Goal: Transaction & Acquisition: Download file/media

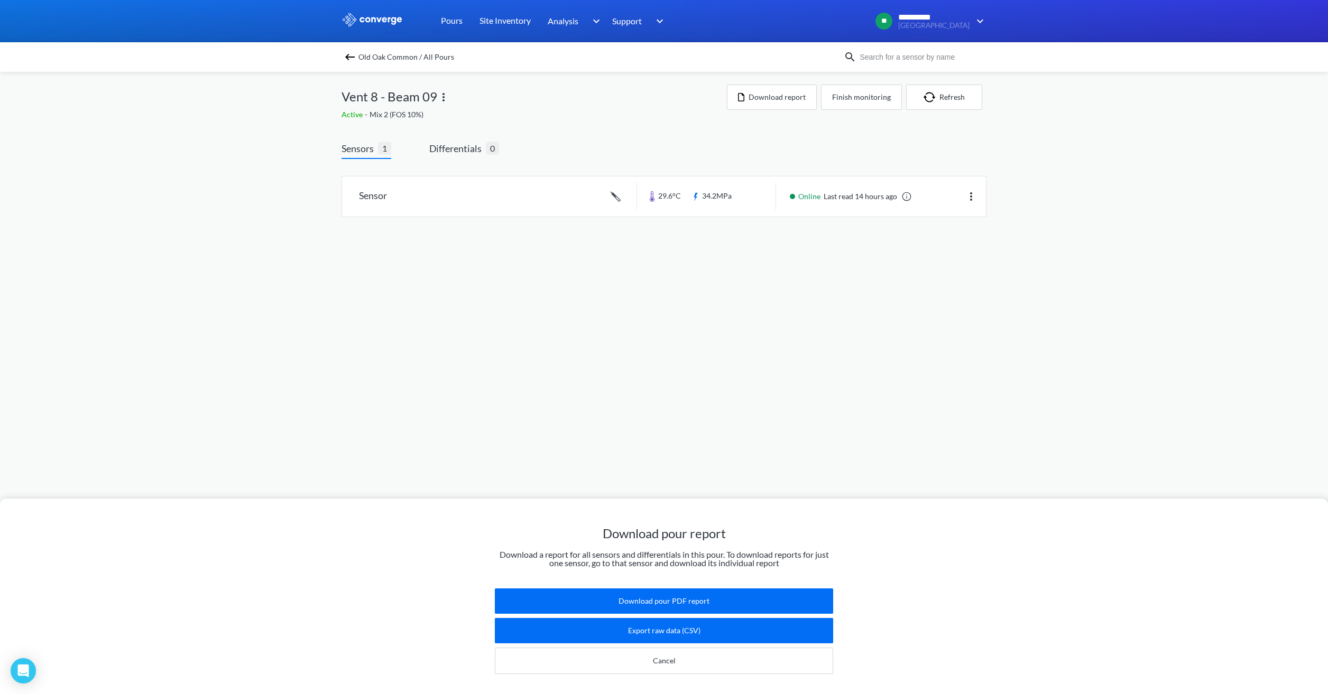
click at [976, 371] on div "Download pour report Download a report for all sensors and differentials in thi…" at bounding box center [664, 347] width 1328 height 694
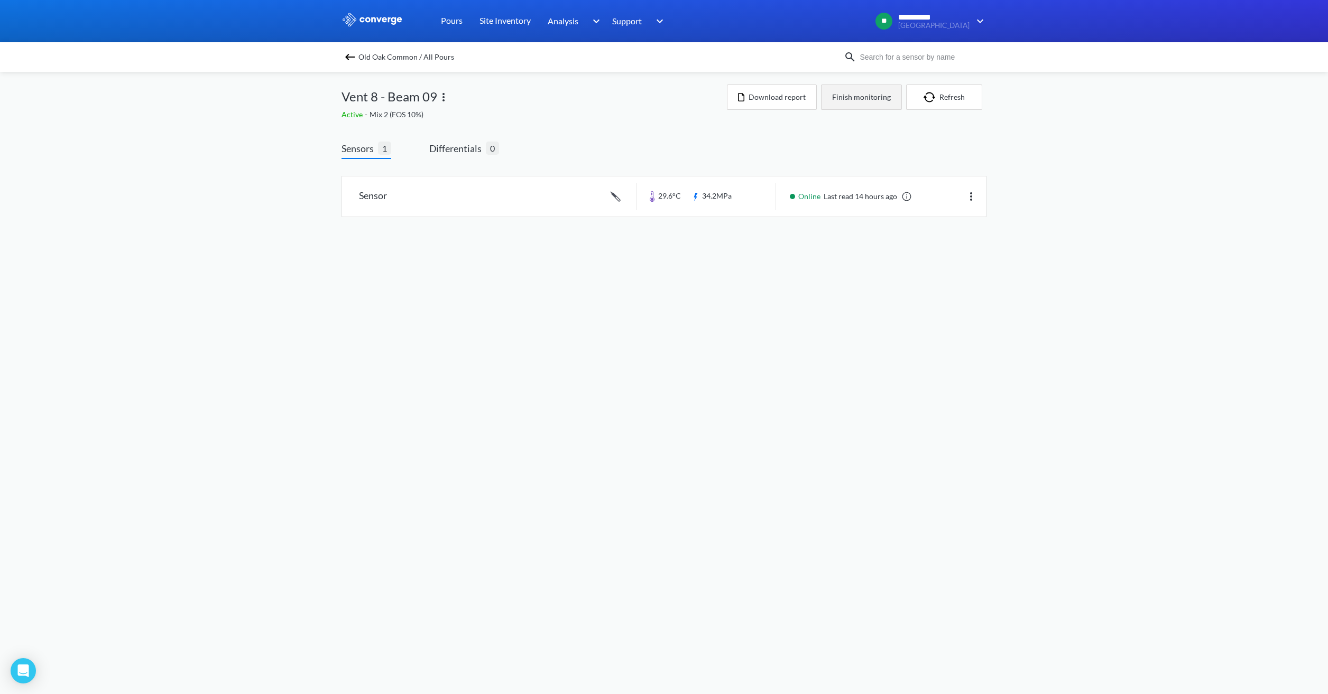
click at [840, 97] on button "Finish monitoring" at bounding box center [861, 97] width 81 height 25
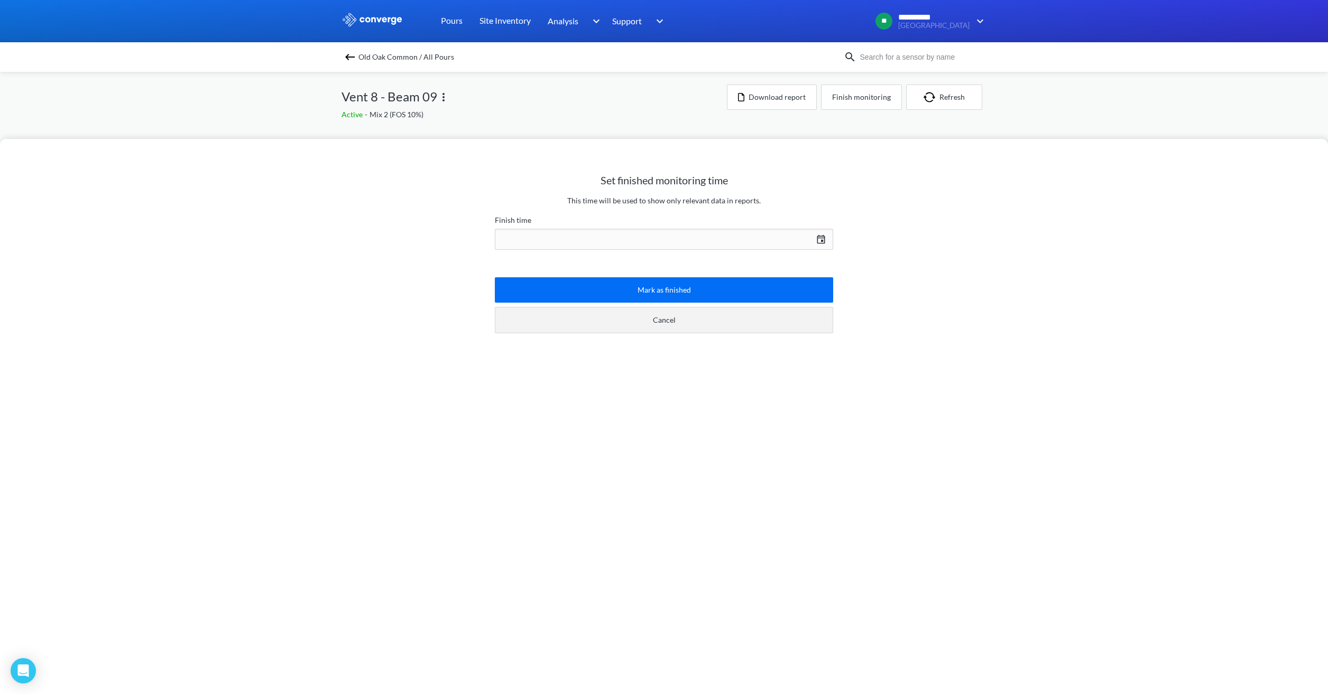
click at [731, 319] on button "Cancel" at bounding box center [664, 320] width 338 height 26
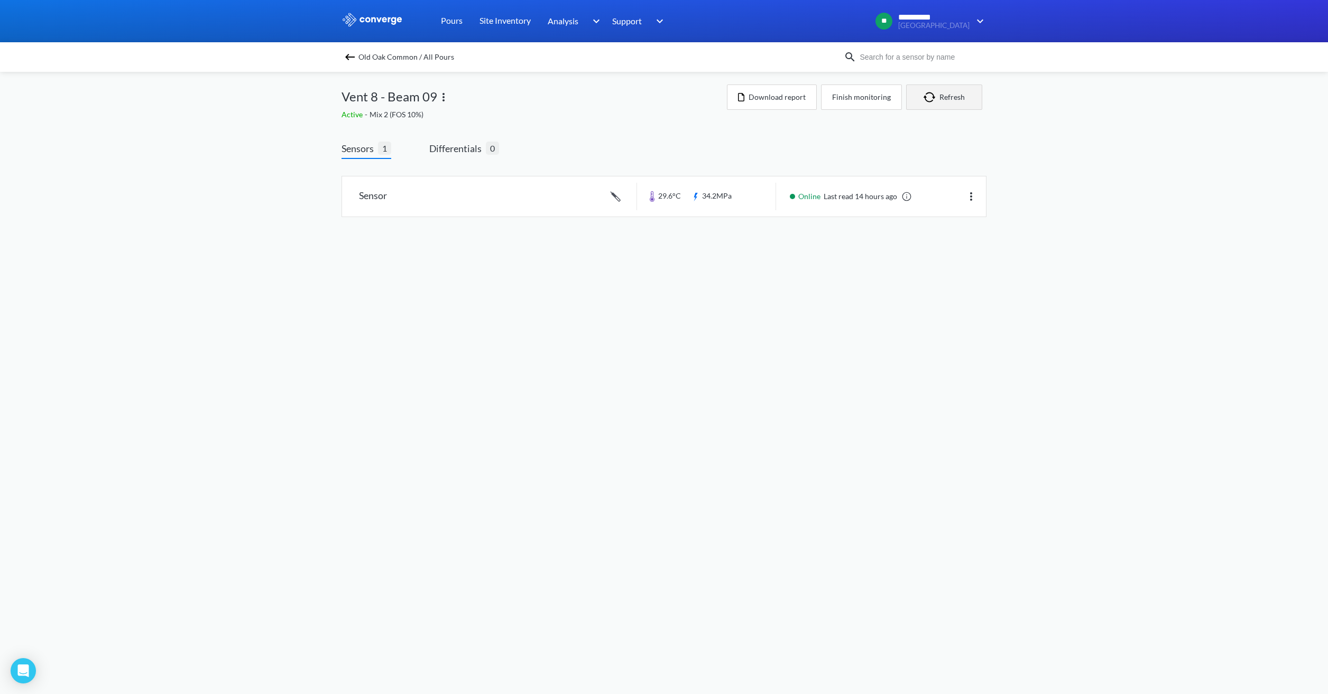
click at [930, 100] on img "button" at bounding box center [931, 97] width 16 height 11
click at [719, 206] on link at bounding box center [664, 197] width 644 height 40
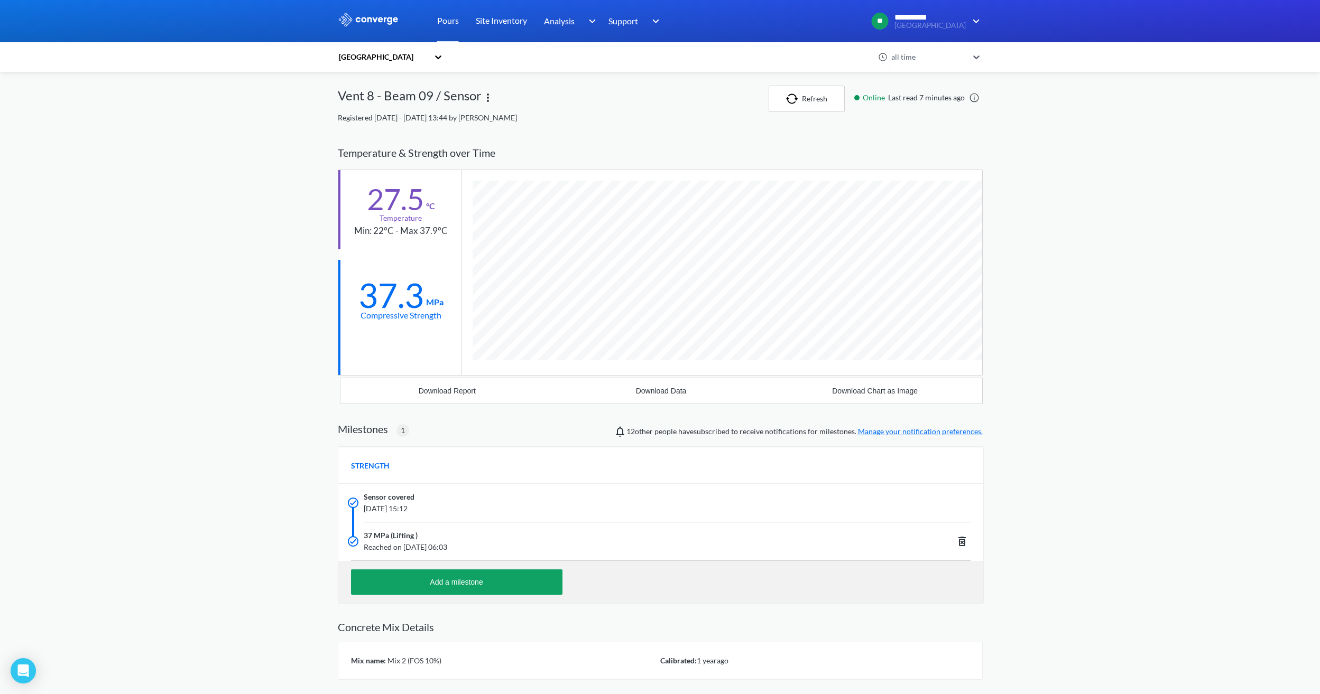
scroll to position [676, 645]
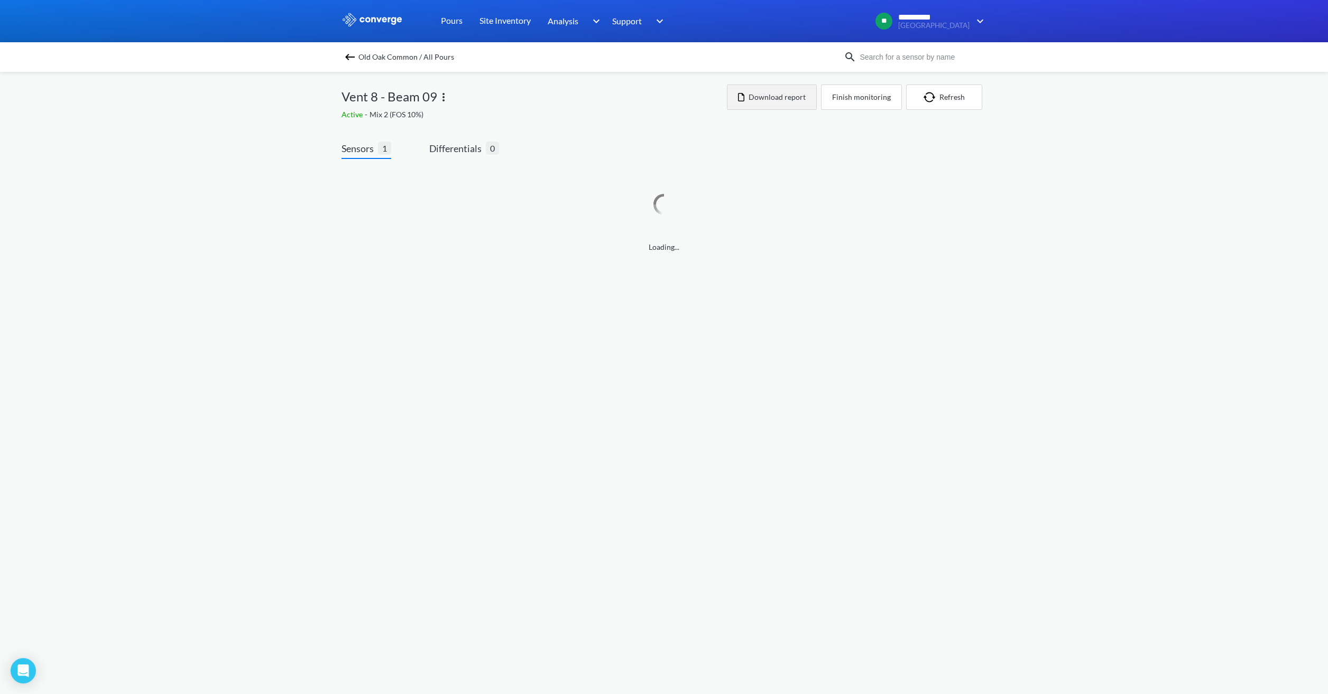
click at [783, 94] on button "Download report" at bounding box center [772, 97] width 90 height 25
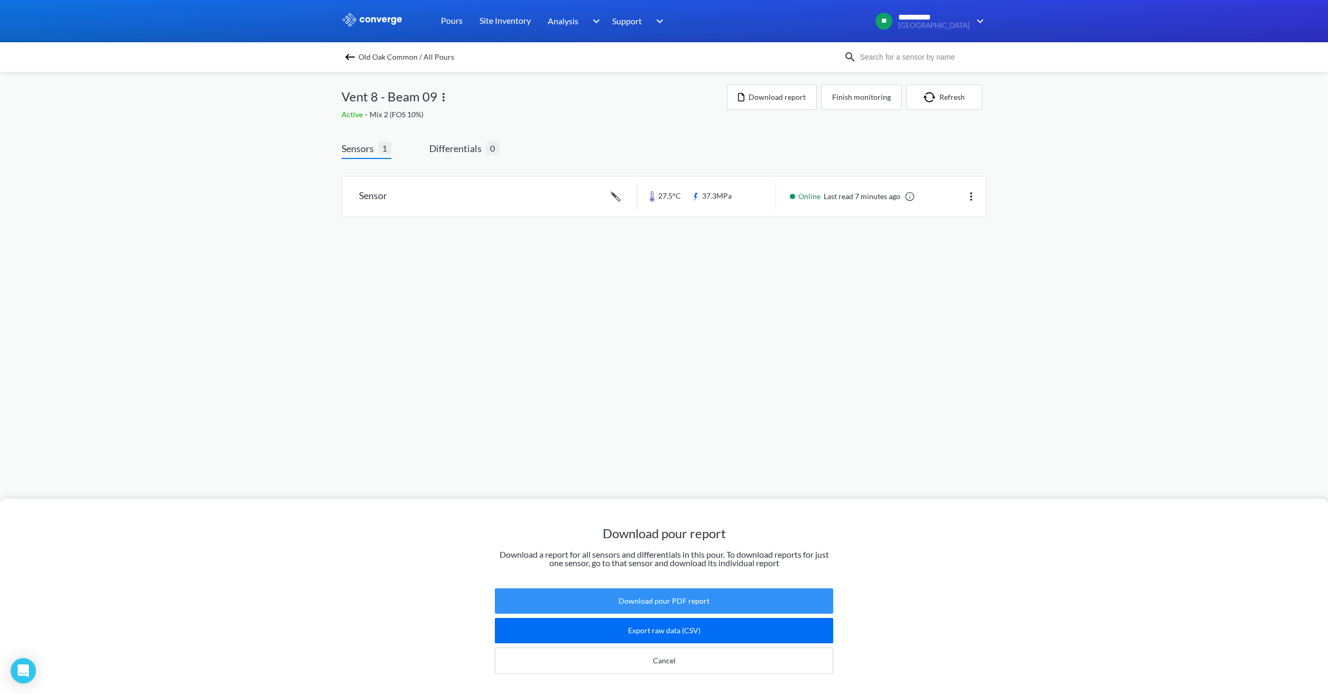
click at [658, 599] on button "Download pour PDF report" at bounding box center [664, 601] width 338 height 25
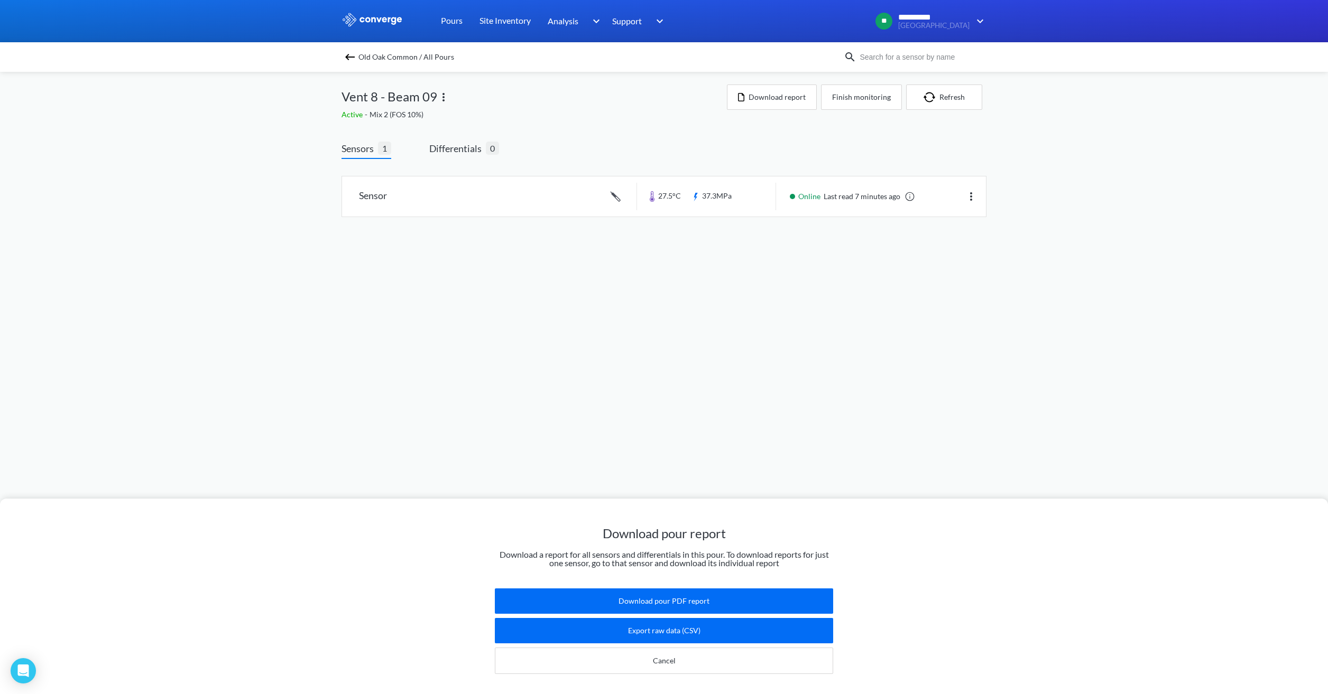
click at [349, 58] on img at bounding box center [350, 57] width 13 height 13
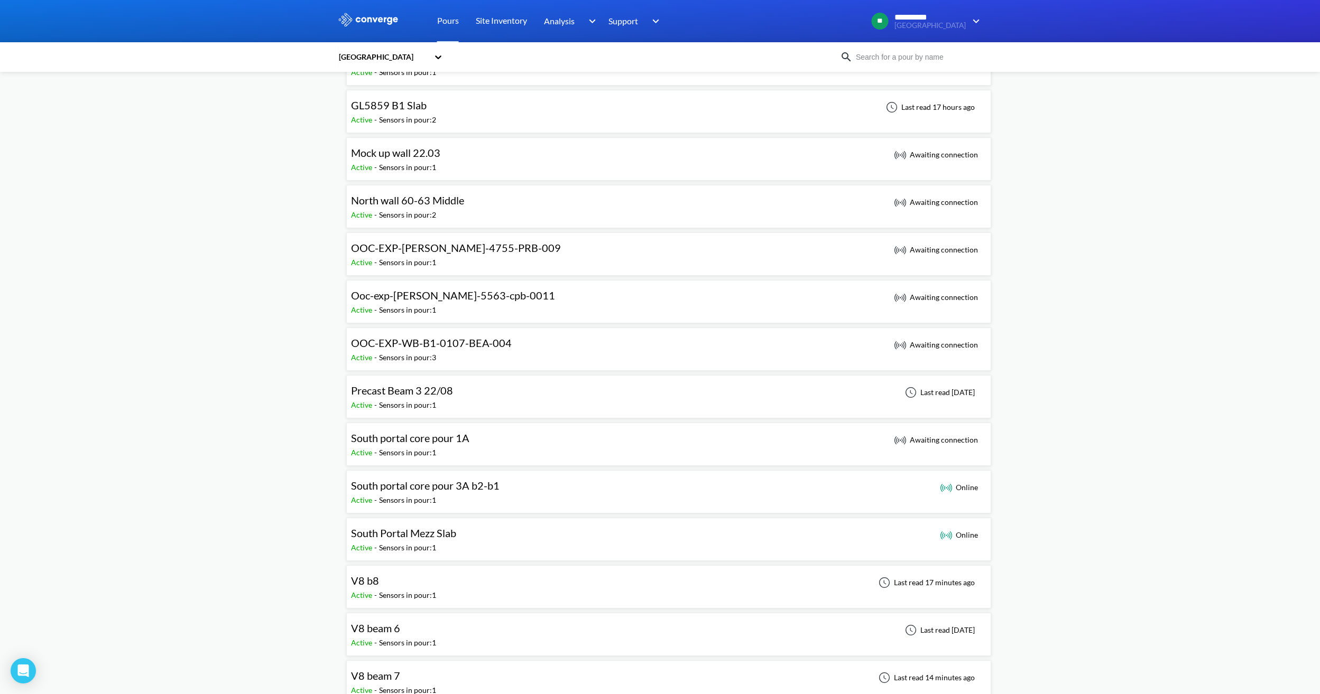
scroll to position [476, 0]
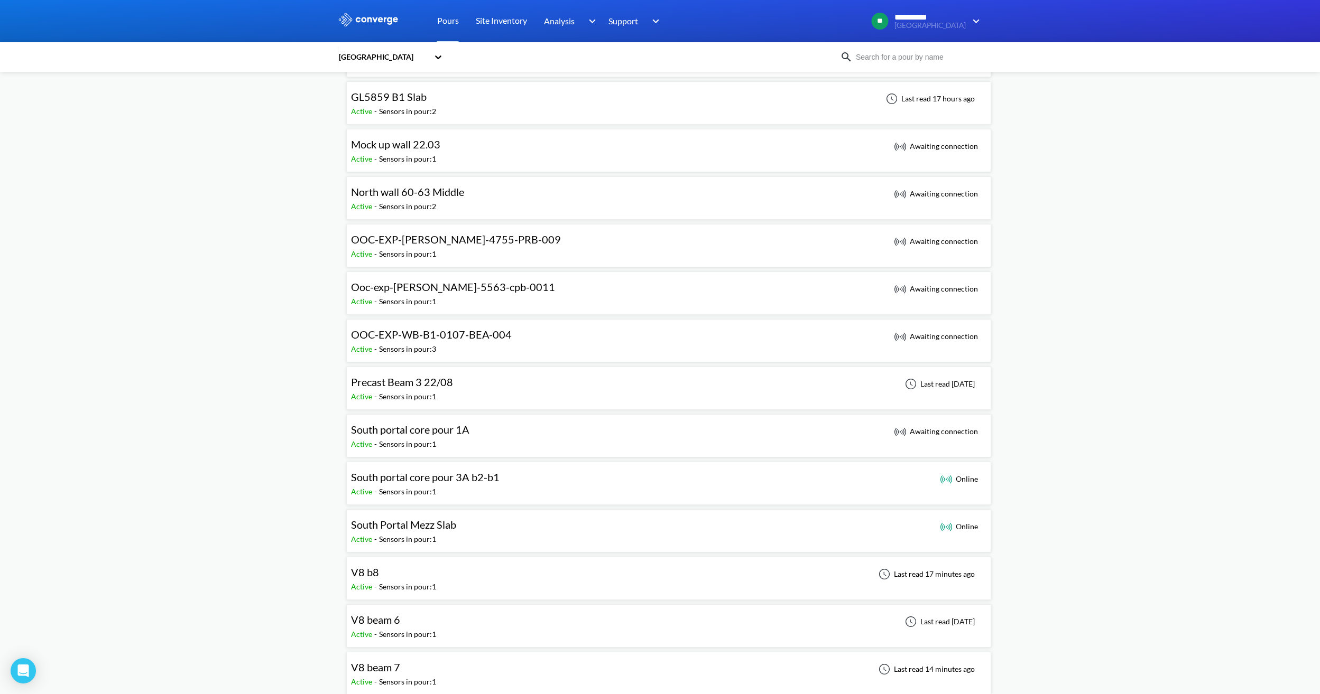
drag, startPoint x: 391, startPoint y: 582, endPoint x: 475, endPoint y: 532, distance: 97.9
click at [391, 582] on div "Sensors in pour: 1" at bounding box center [407, 587] width 57 height 12
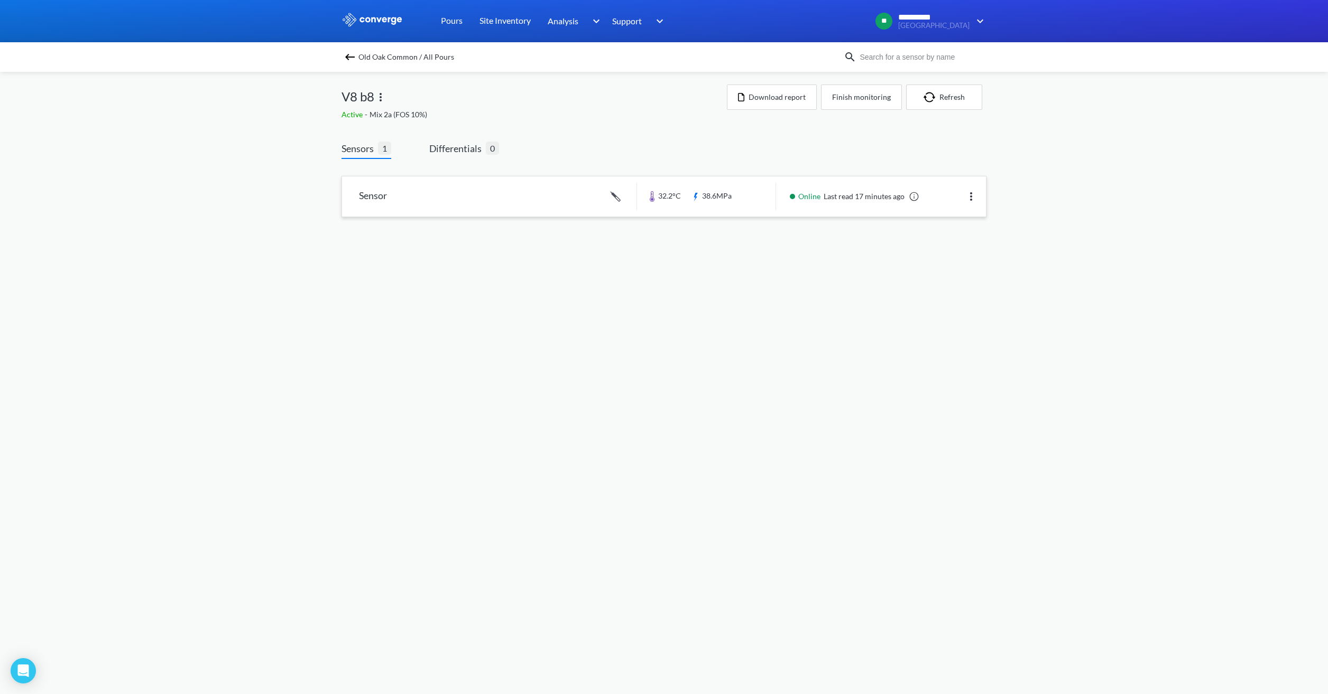
click at [736, 202] on link at bounding box center [664, 197] width 644 height 40
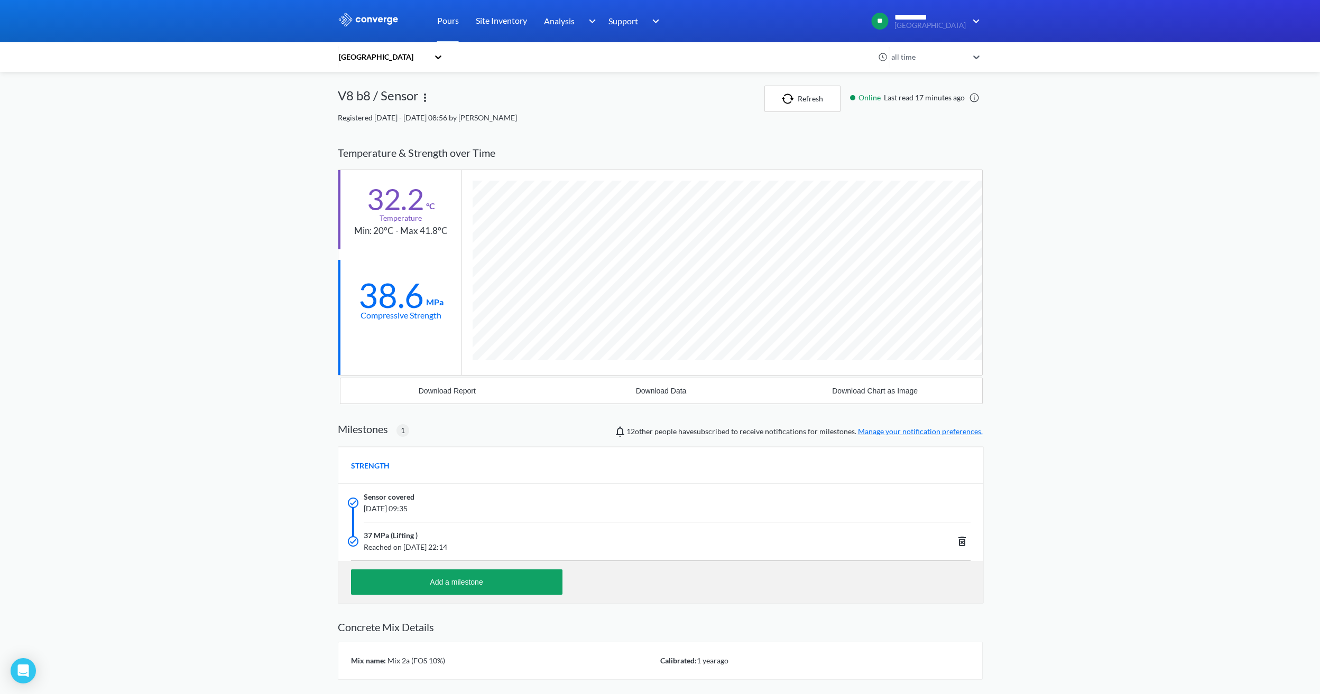
scroll to position [676, 645]
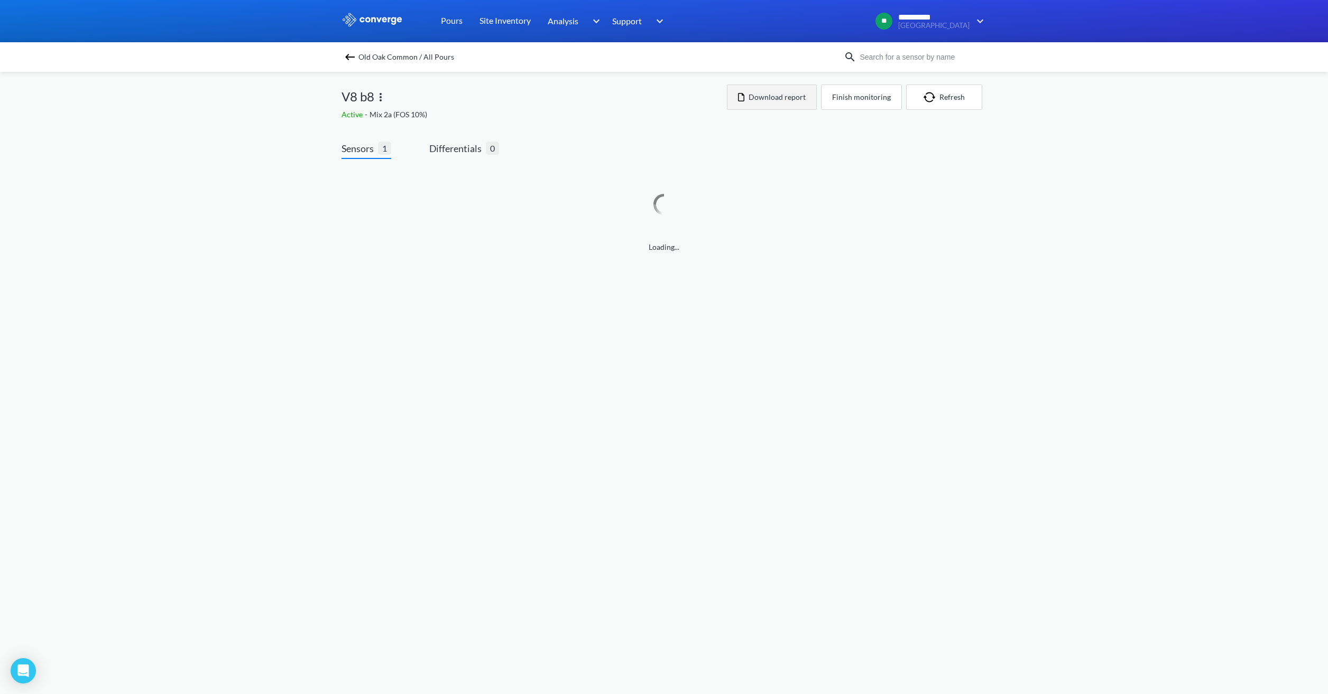
click at [768, 97] on button "Download report" at bounding box center [772, 97] width 90 height 25
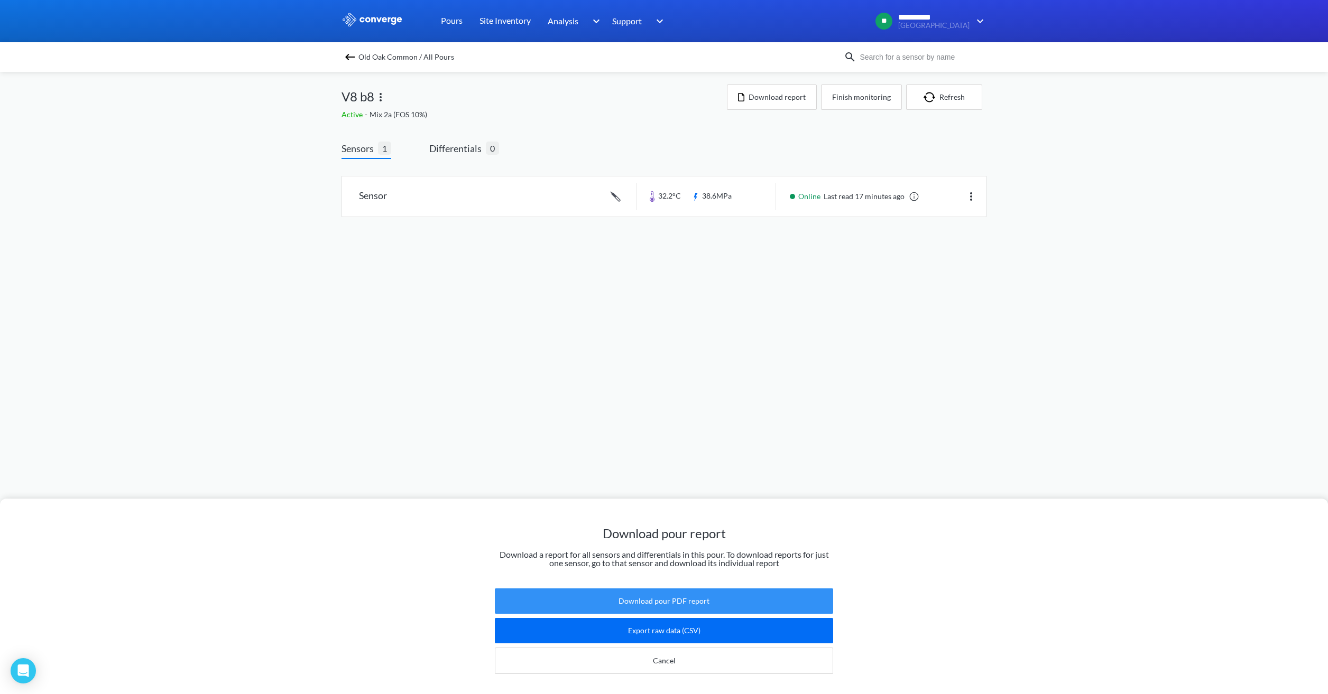
click at [664, 596] on button "Download pour PDF report" at bounding box center [664, 601] width 338 height 25
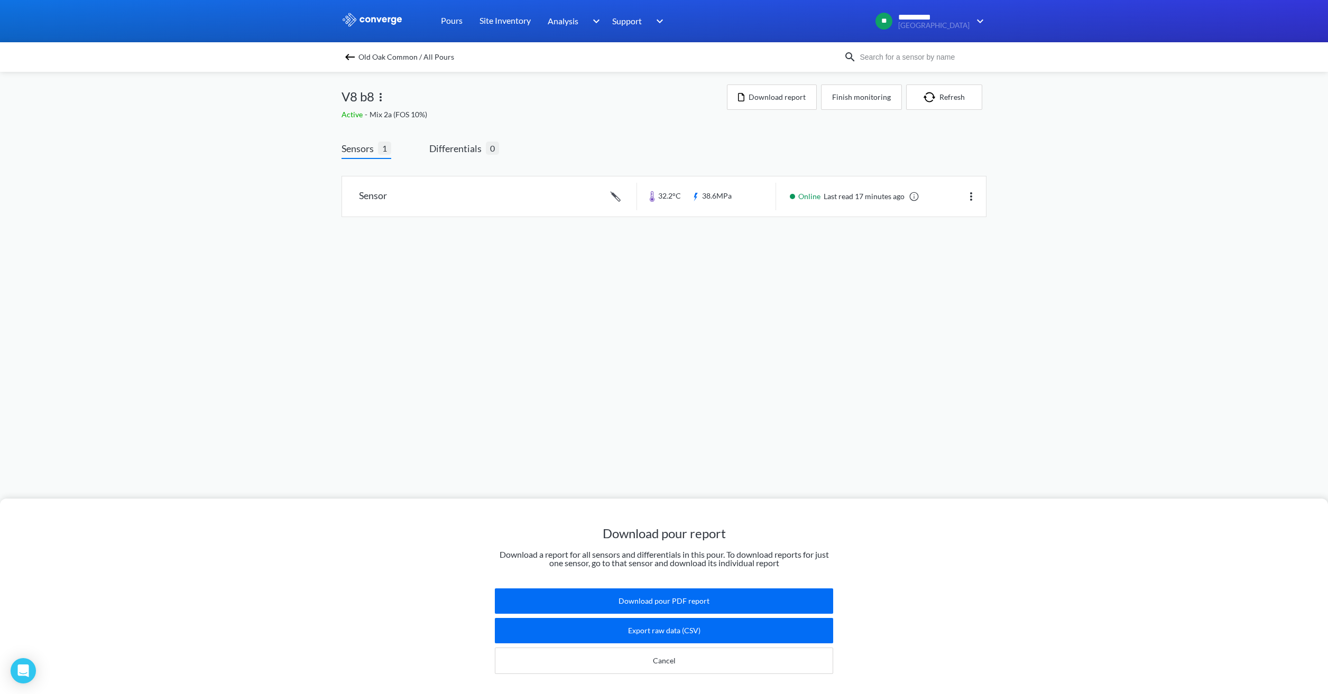
click at [354, 53] on img at bounding box center [350, 57] width 13 height 13
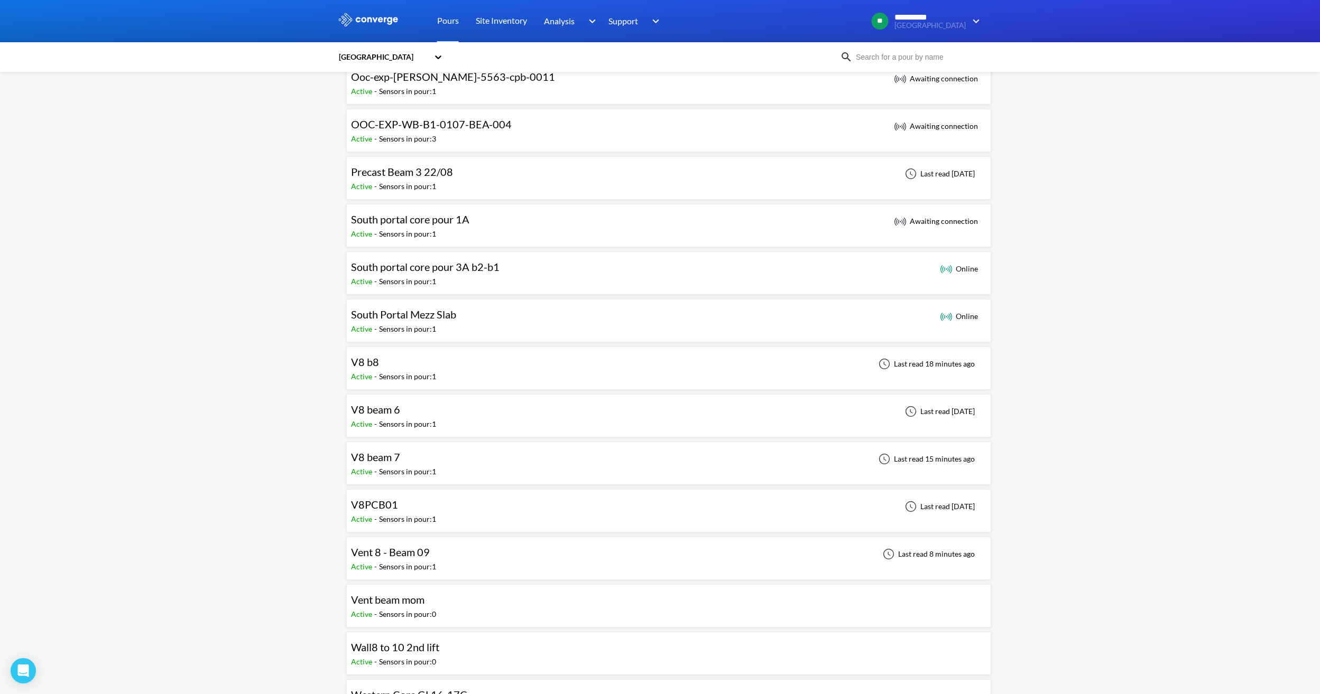
scroll to position [687, 0]
click at [425, 458] on div "V8 beam 7" at bounding box center [393, 456] width 85 height 16
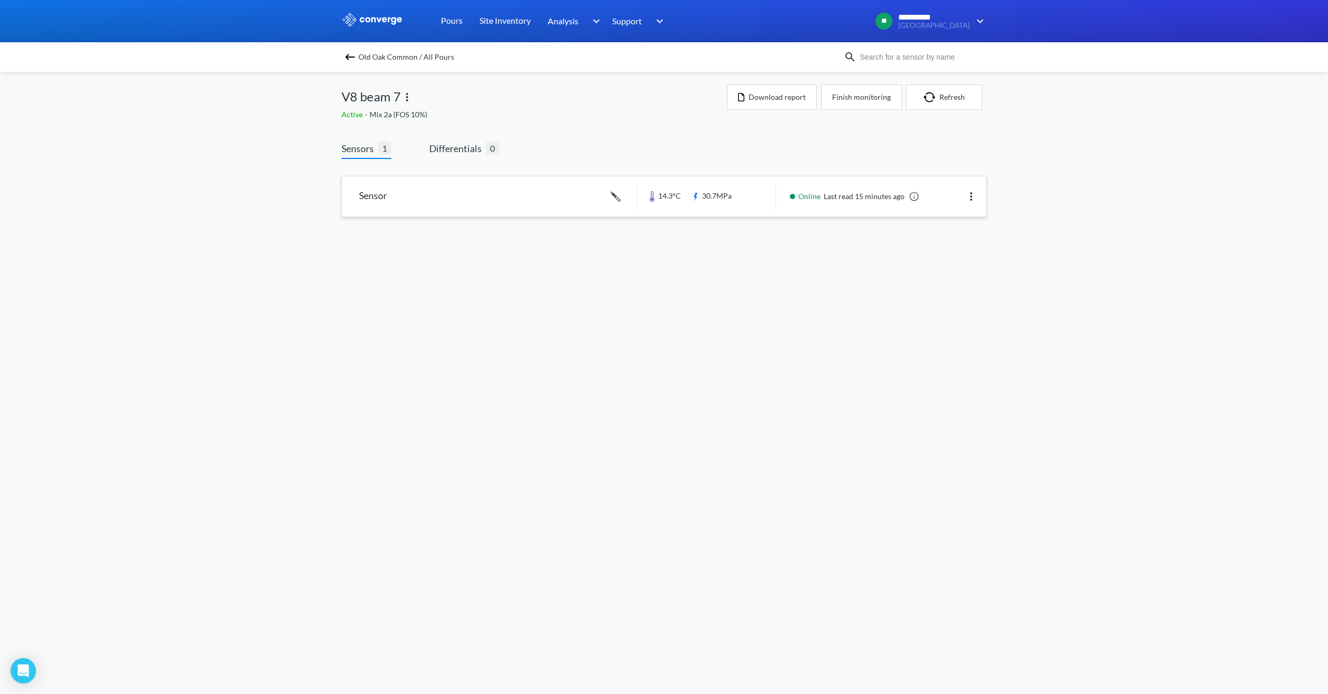
click at [745, 203] on link at bounding box center [664, 197] width 644 height 40
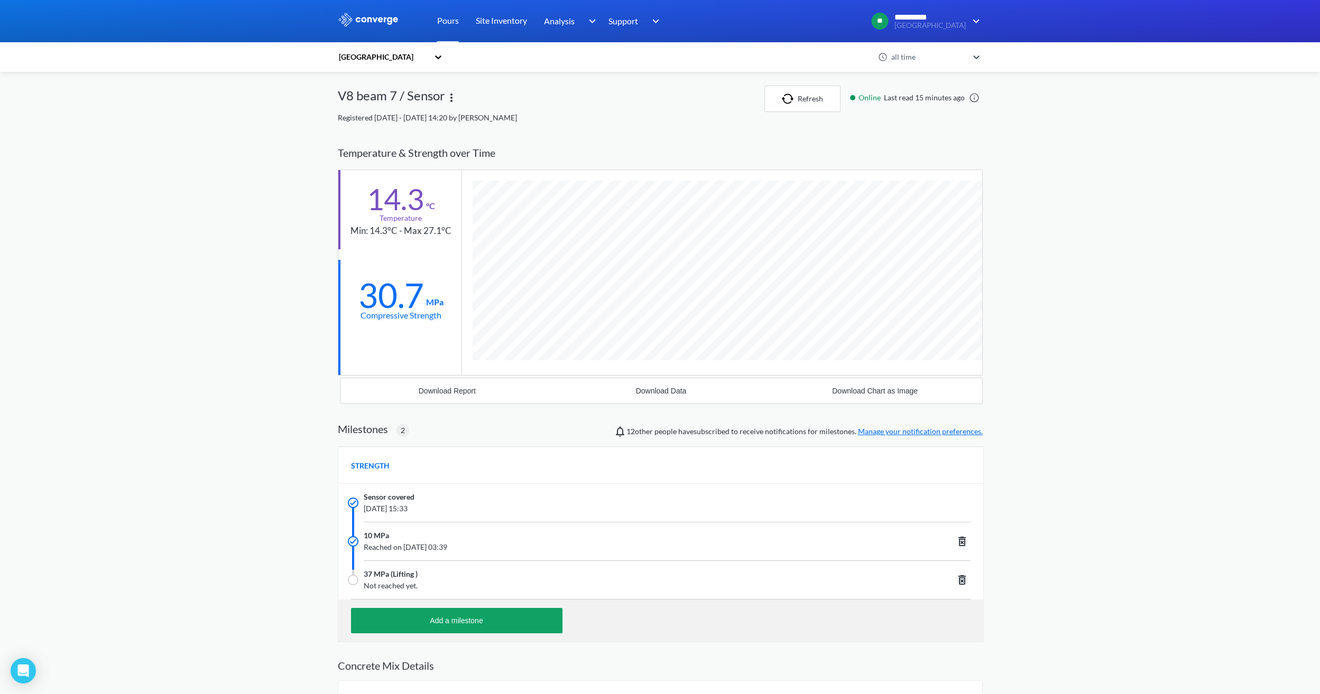
scroll to position [715, 645]
